Goal: Task Accomplishment & Management: Manage account settings

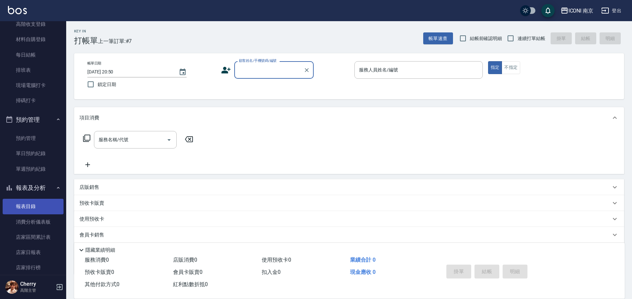
scroll to position [166, 0]
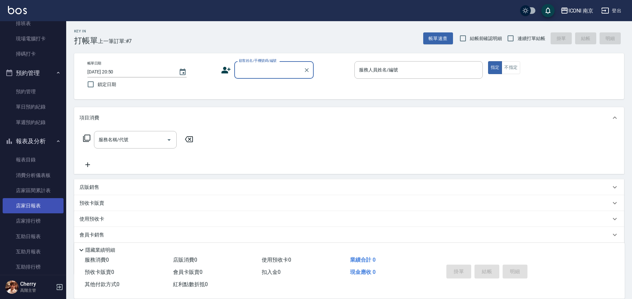
click at [32, 207] on link "店家日報表" at bounding box center [33, 205] width 61 height 15
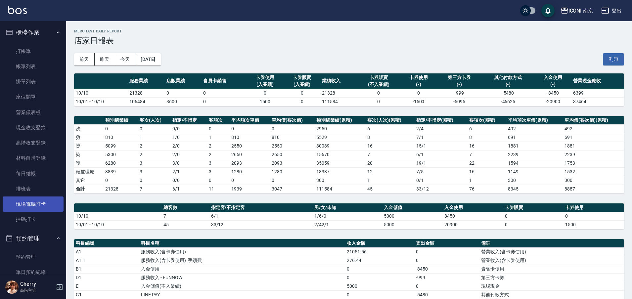
click at [36, 209] on link "現場電腦打卡" at bounding box center [33, 204] width 61 height 15
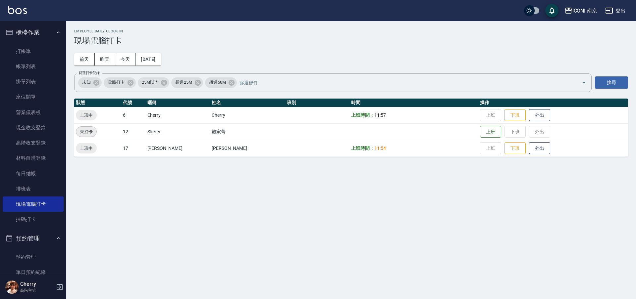
click at [503, 121] on td "上班 下班 外出" at bounding box center [553, 115] width 150 height 17
click at [504, 151] on button "下班" at bounding box center [514, 149] width 21 height 12
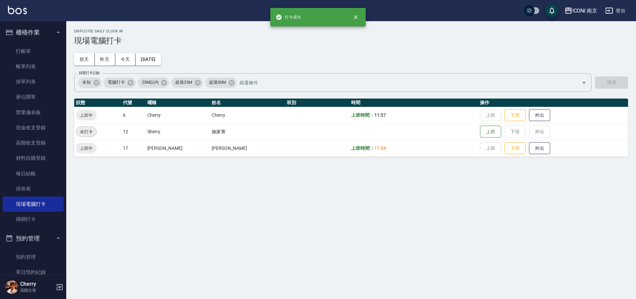
click at [497, 102] on th "操作" at bounding box center [553, 103] width 150 height 9
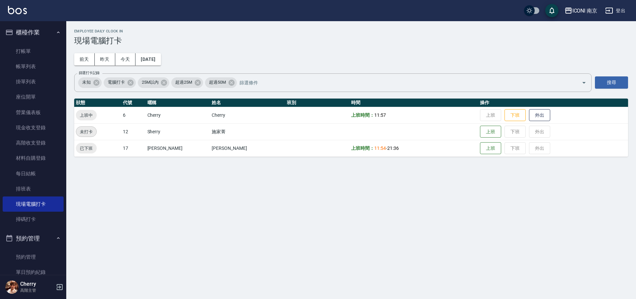
click at [499, 108] on td "上班 下班 外出" at bounding box center [553, 115] width 150 height 17
click at [504, 116] on button "下班" at bounding box center [514, 116] width 21 height 12
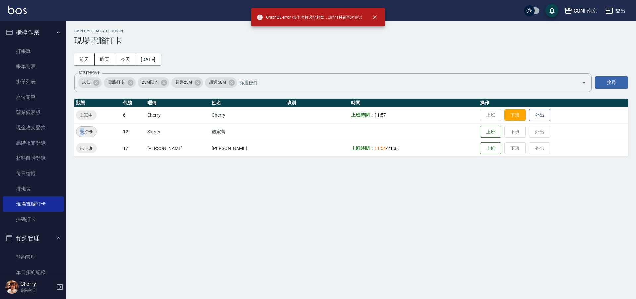
click at [504, 116] on button "下班" at bounding box center [514, 116] width 21 height 12
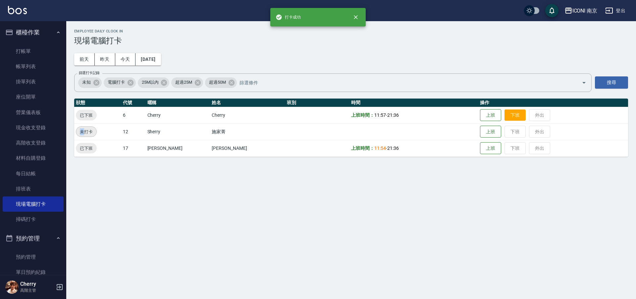
click at [503, 116] on td "上班 下班 外出" at bounding box center [553, 115] width 150 height 17
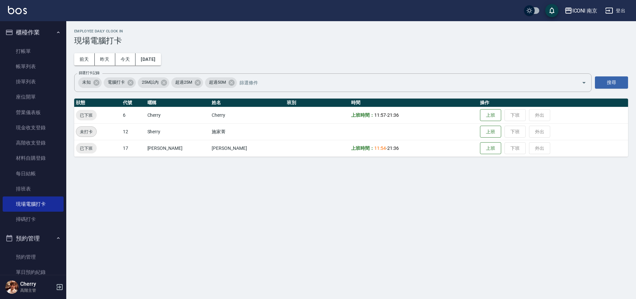
click at [298, 240] on div "Employee Daily Clock In 現場電腦打卡 前天 昨天 今天 2025/10/10 篩選打卡記錄 未知 電腦打卡 25M以內 超過25M 超…" at bounding box center [318, 149] width 636 height 299
click at [583, 14] on div "ICONI 南京" at bounding box center [584, 11] width 25 height 8
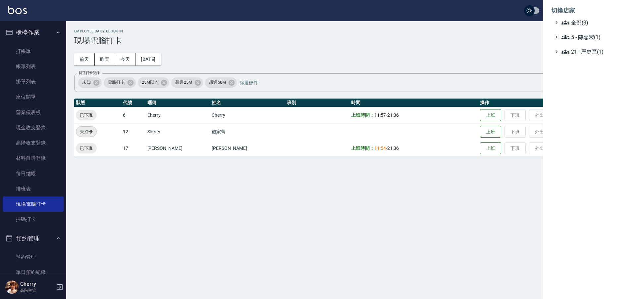
click at [577, 26] on ul "全部(3) 5 - 陳嘉宏(1) 21 - 歷史區(1)" at bounding box center [589, 37] width 77 height 37
click at [582, 24] on span "全部(3)" at bounding box center [593, 23] width 64 height 8
click at [582, 45] on span "PS23" at bounding box center [592, 42] width 65 height 8
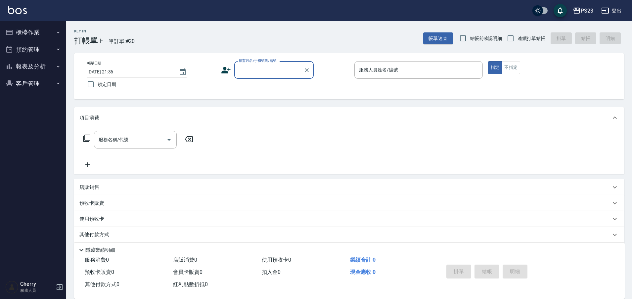
click at [48, 65] on button "報表及分析" at bounding box center [33, 66] width 61 height 17
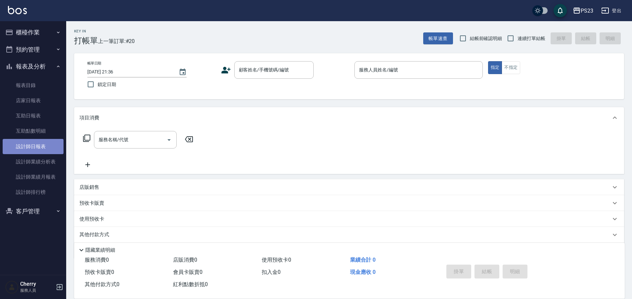
click at [38, 150] on link "設計師日報表" at bounding box center [33, 146] width 61 height 15
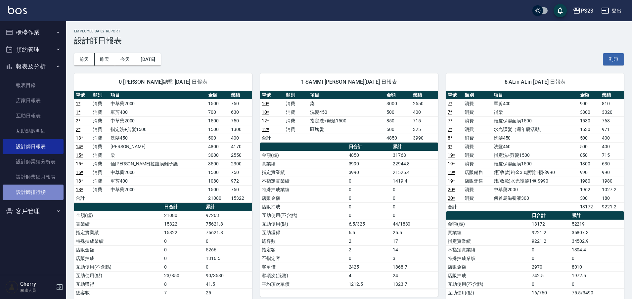
click at [35, 188] on link "設計師排行榜" at bounding box center [33, 192] width 61 height 15
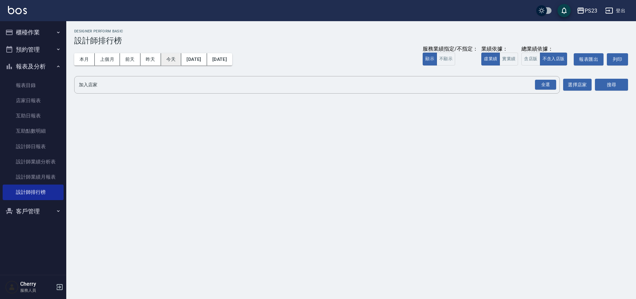
click at [165, 59] on button "今天" at bounding box center [171, 59] width 21 height 12
click at [548, 83] on div "全選" at bounding box center [545, 85] width 21 height 10
click at [621, 82] on button "搜尋" at bounding box center [610, 85] width 33 height 12
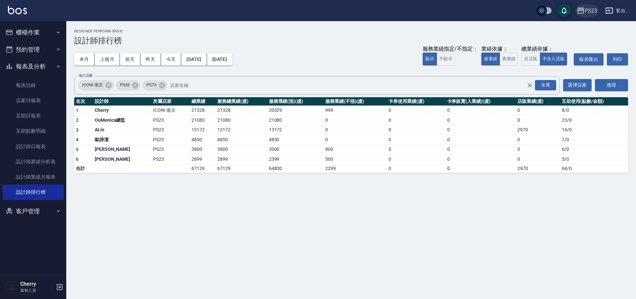
click at [587, 12] on div "PS23" at bounding box center [590, 11] width 13 height 8
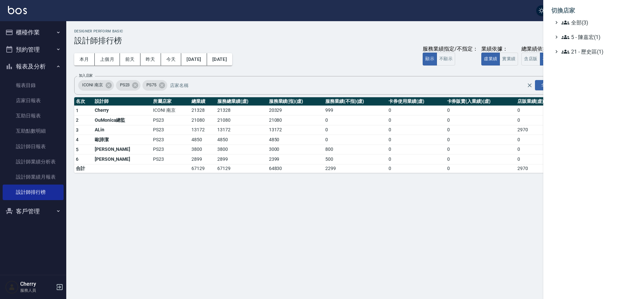
click at [587, 18] on li "切換店家" at bounding box center [589, 11] width 77 height 16
click at [583, 22] on span "全部(3)" at bounding box center [593, 23] width 64 height 8
click at [582, 30] on span "ICONI 南京" at bounding box center [592, 30] width 65 height 8
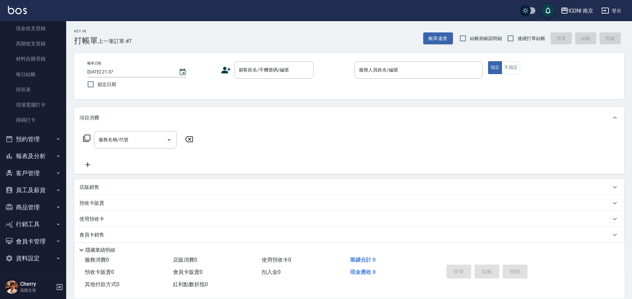
click at [32, 157] on button "報表及分析" at bounding box center [33, 156] width 61 height 17
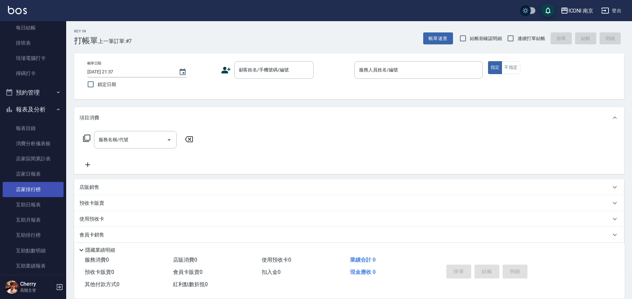
scroll to position [182, 0]
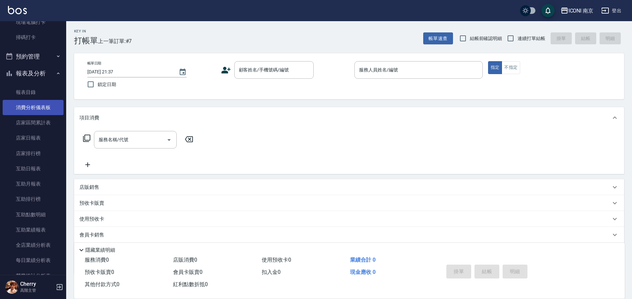
click at [47, 106] on link "消費分析儀表板" at bounding box center [33, 107] width 61 height 15
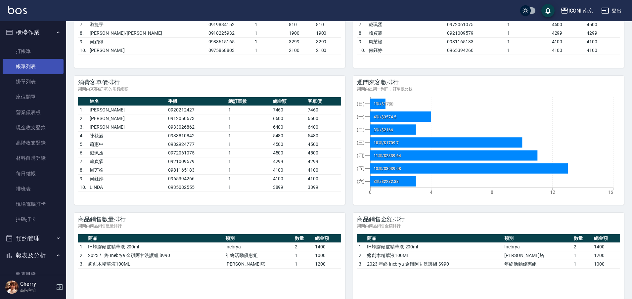
scroll to position [443, 0]
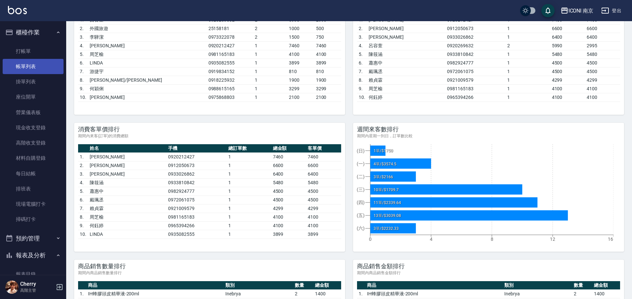
click at [43, 67] on link "帳單列表" at bounding box center [33, 66] width 61 height 15
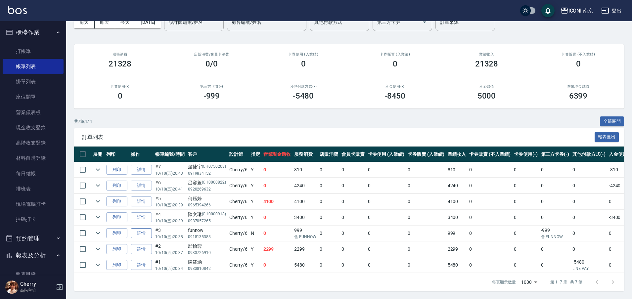
click at [147, 228] on link "詳情" at bounding box center [141, 233] width 21 height 10
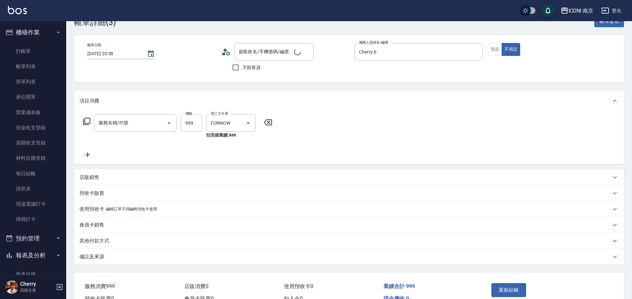
type input "[DATE] 20:38"
type input "Cherry-6"
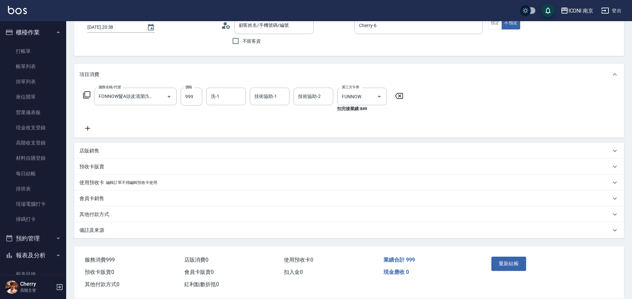
type input "funnow/0918135388/"
type input "FONNOW髮A頭皮清潔(510)"
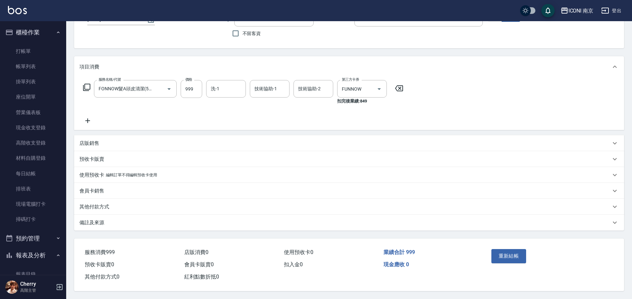
click at [87, 219] on p "備註及來源" at bounding box center [91, 222] width 25 height 7
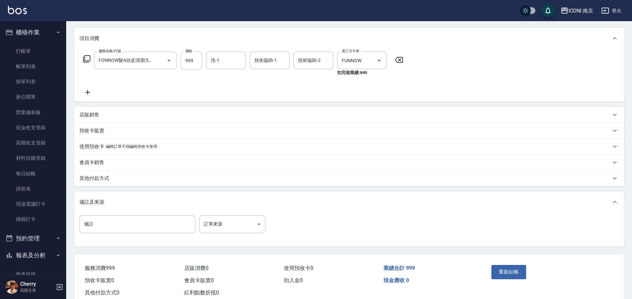
scroll to position [100, 0]
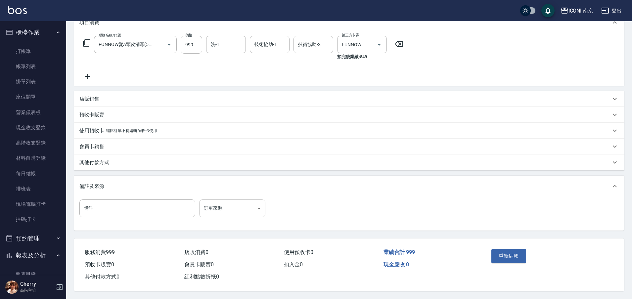
click at [227, 211] on body "ICONI 南京 登出 櫃檯作業 打帳單 帳單列表 掛單列表 座位開單 營業儀表板 現金收支登錄 高階收支登錄 材料自購登錄 每日結帳 排班表 現場電腦打卡 …" at bounding box center [316, 101] width 632 height 396
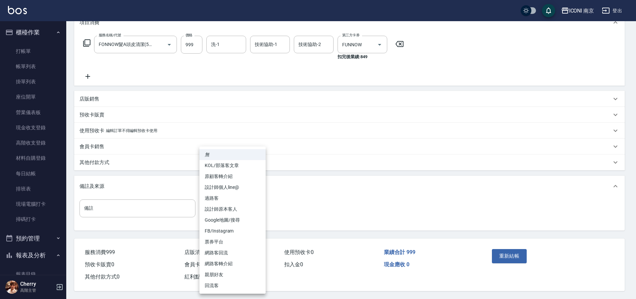
click at [228, 242] on li "票券平台" at bounding box center [232, 242] width 66 height 11
type input "票券平台"
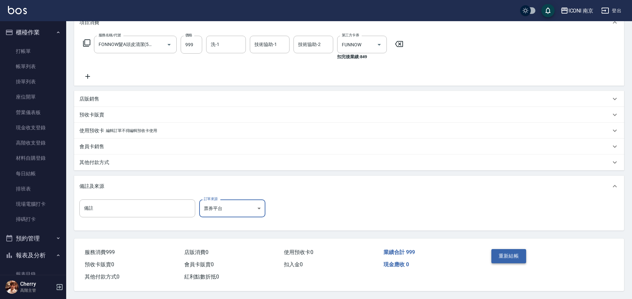
click at [505, 253] on button "重新結帳" at bounding box center [509, 256] width 35 height 14
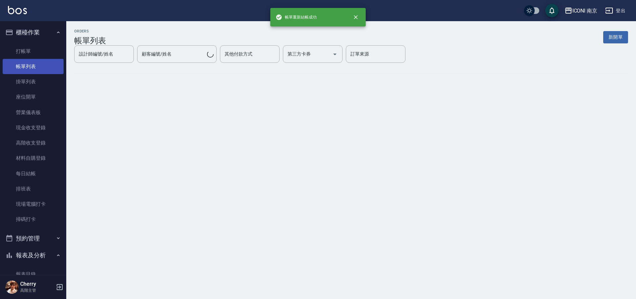
click at [24, 67] on link "帳單列表" at bounding box center [33, 66] width 61 height 15
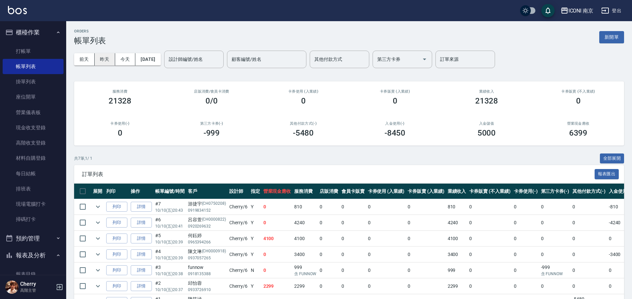
click at [103, 57] on button "昨天" at bounding box center [105, 59] width 21 height 12
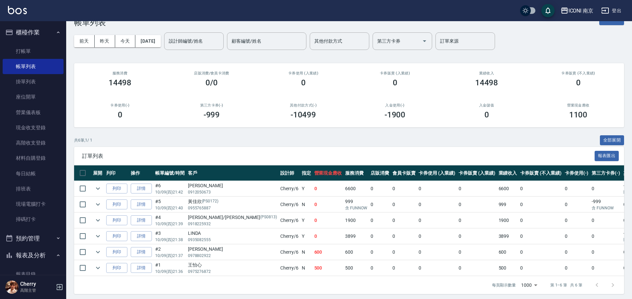
scroll to position [28, 0]
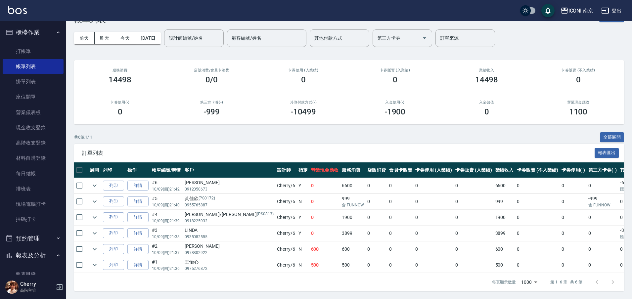
click at [490, 273] on div "每頁顯示數量 1000 1000 第 1–6 筆 共 6 筆" at bounding box center [552, 282] width 137 height 18
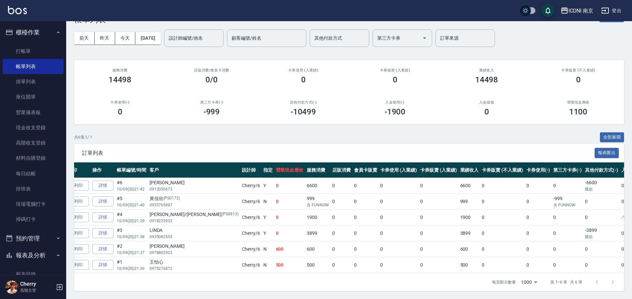
scroll to position [0, 0]
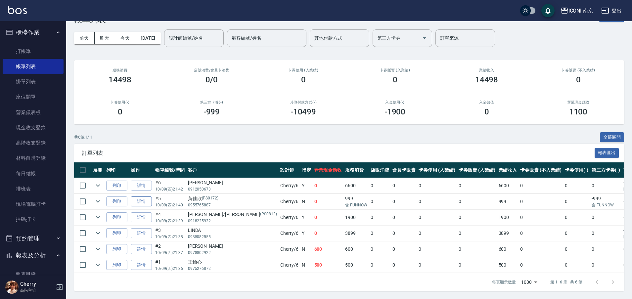
click at [136, 197] on link "詳情" at bounding box center [141, 202] width 21 height 10
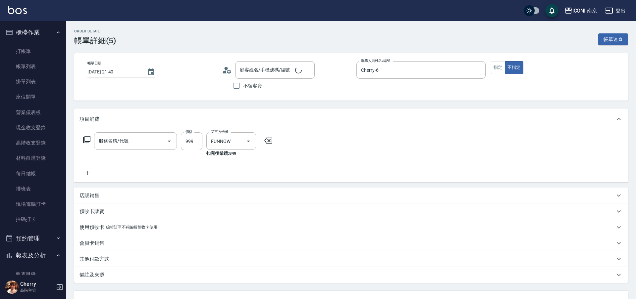
type input "[DATE] 21:40"
type input "Cherry-6"
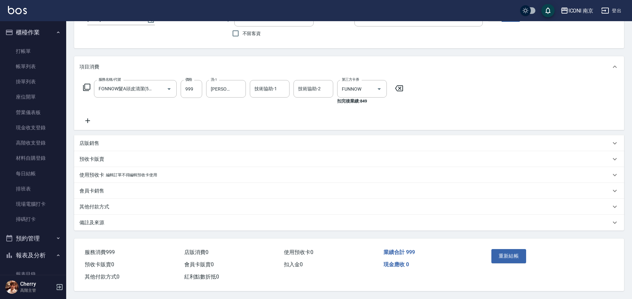
type input "FONNOW髮A頭皮清潔(510)"
type input "[PERSON_NAME]/0955765887/PS0172"
click at [91, 216] on div "備註及來源" at bounding box center [349, 223] width 550 height 16
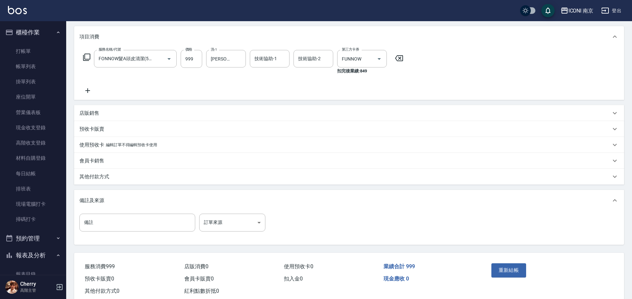
scroll to position [100, 0]
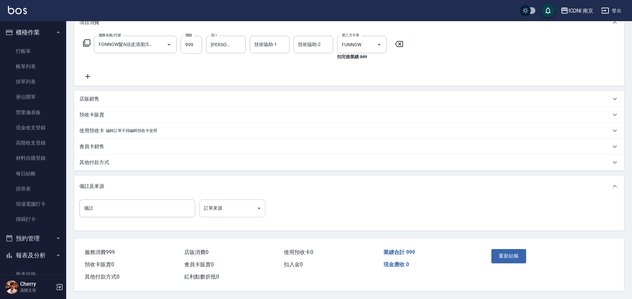
click at [230, 204] on body "ICONI 南京 登出 櫃檯作業 打帳單 帳單列表 掛單列表 座位開單 營業儀表板 現金收支登錄 高階收支登錄 材料自購登錄 每日結帳 排班表 現場電腦打卡 …" at bounding box center [316, 101] width 632 height 396
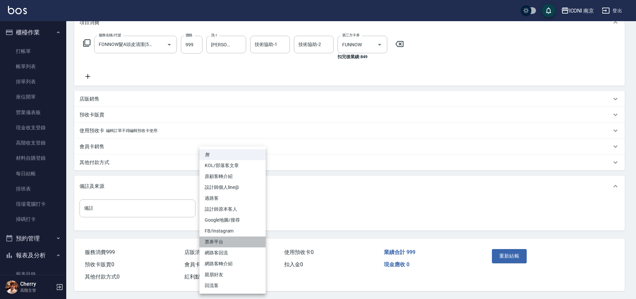
click at [228, 237] on li "票券平台" at bounding box center [232, 242] width 66 height 11
type input "票券平台"
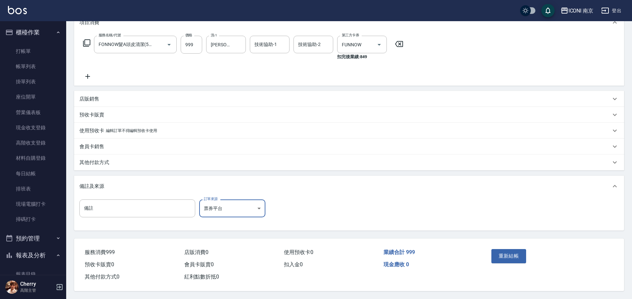
click at [501, 249] on button "重新結帳" at bounding box center [509, 256] width 35 height 14
click at [501, 251] on div "重新結帳" at bounding box center [519, 261] width 60 height 29
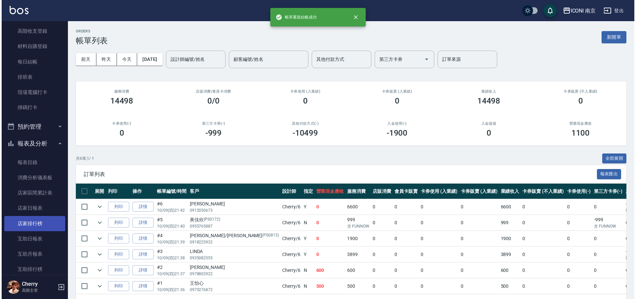
scroll to position [124, 0]
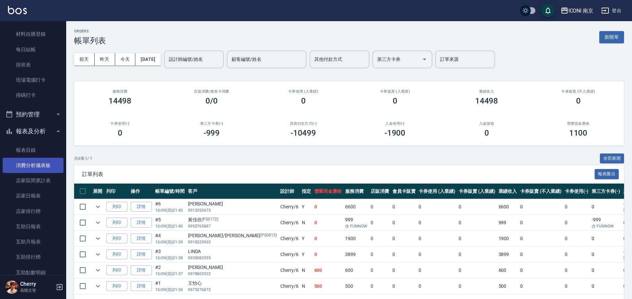
click at [34, 170] on link "消費分析儀表板" at bounding box center [33, 165] width 61 height 15
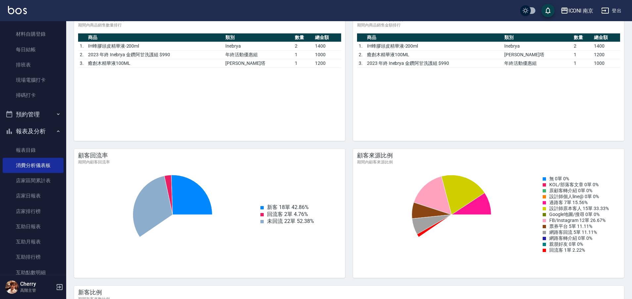
scroll to position [815, 0]
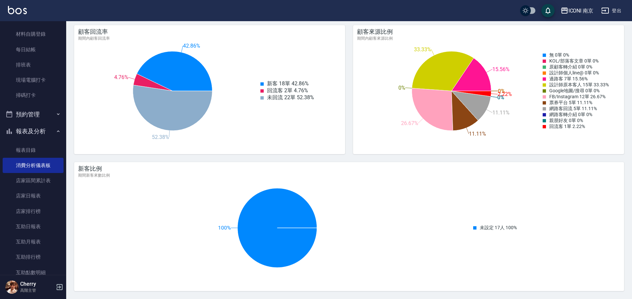
click at [603, 85] on div "設計師原本客人 15單 33.33%" at bounding box center [576, 85] width 66 height 6
